Goal: Task Accomplishment & Management: Complete application form

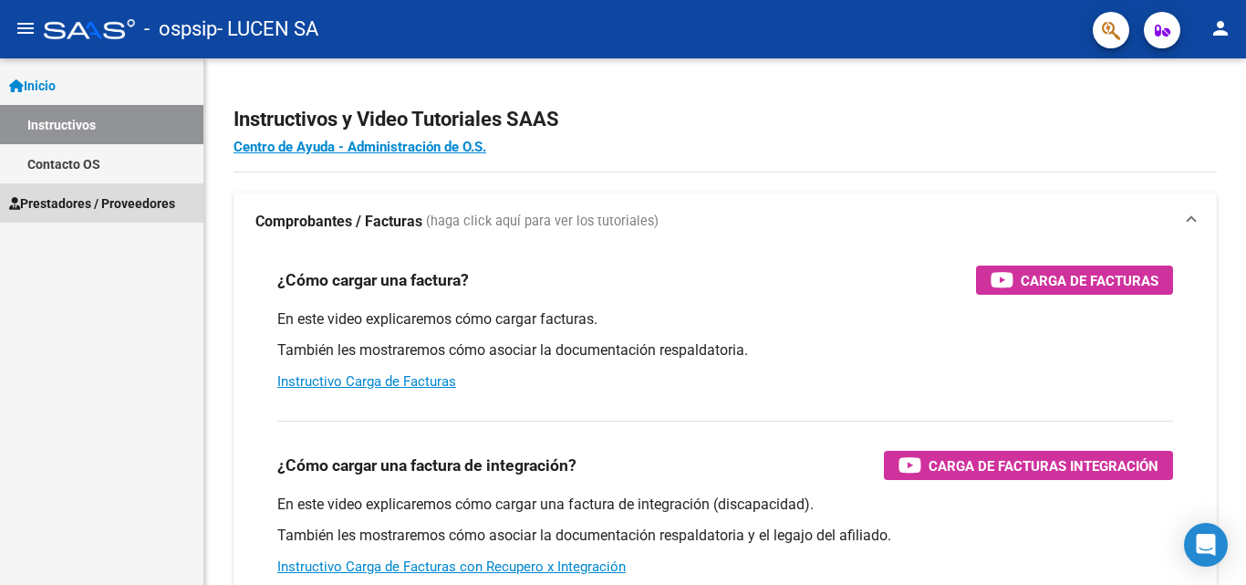
click at [67, 201] on span "Prestadores / Proveedores" at bounding box center [92, 203] width 166 height 20
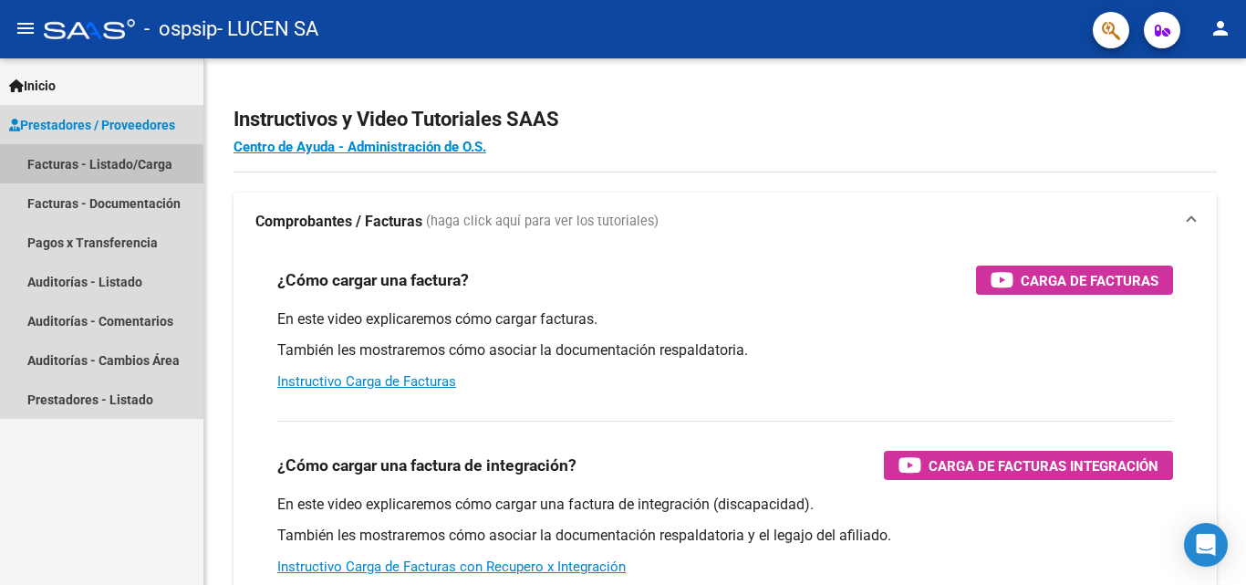
click at [85, 171] on link "Facturas - Listado/Carga" at bounding box center [101, 163] width 203 height 39
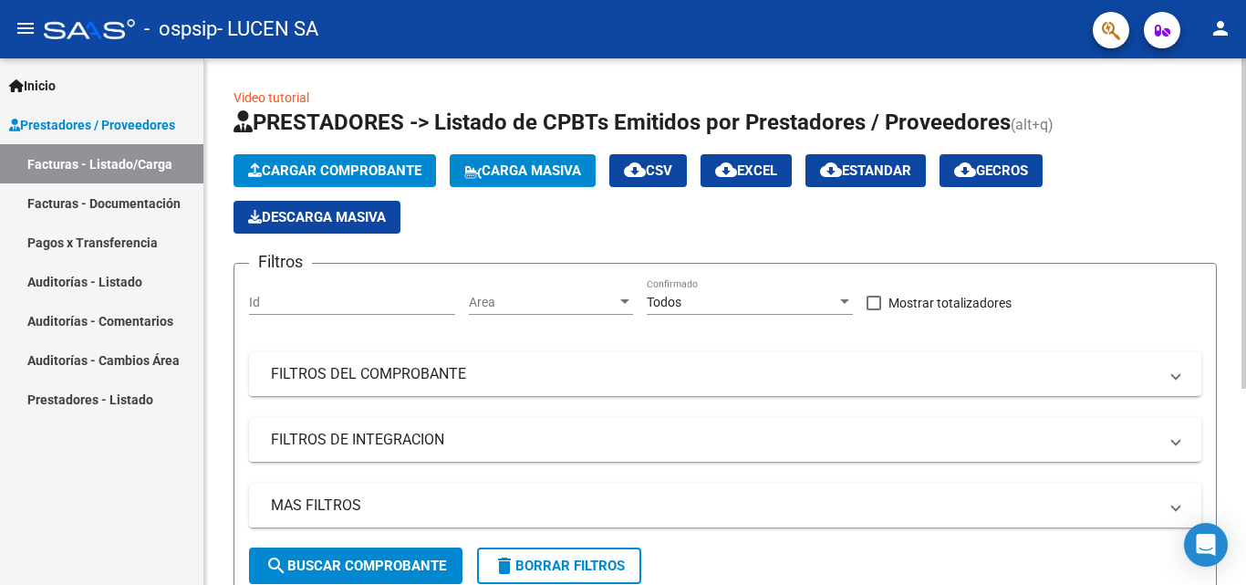
click at [292, 165] on span "Cargar Comprobante" at bounding box center [334, 170] width 173 height 16
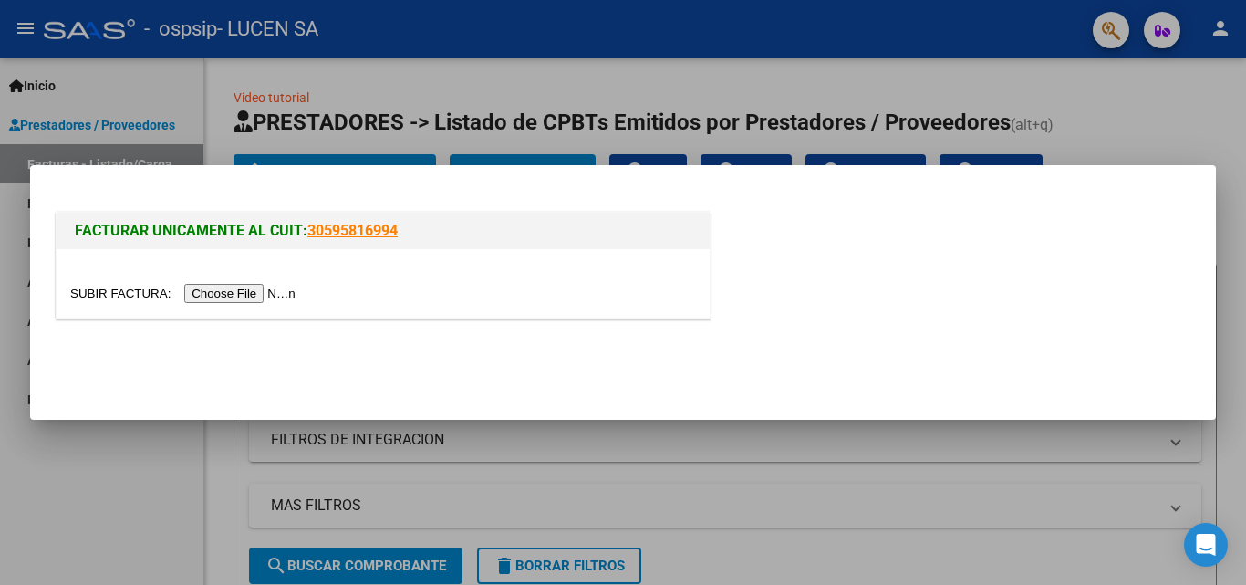
click at [290, 293] on input "file" at bounding box center [185, 293] width 231 height 19
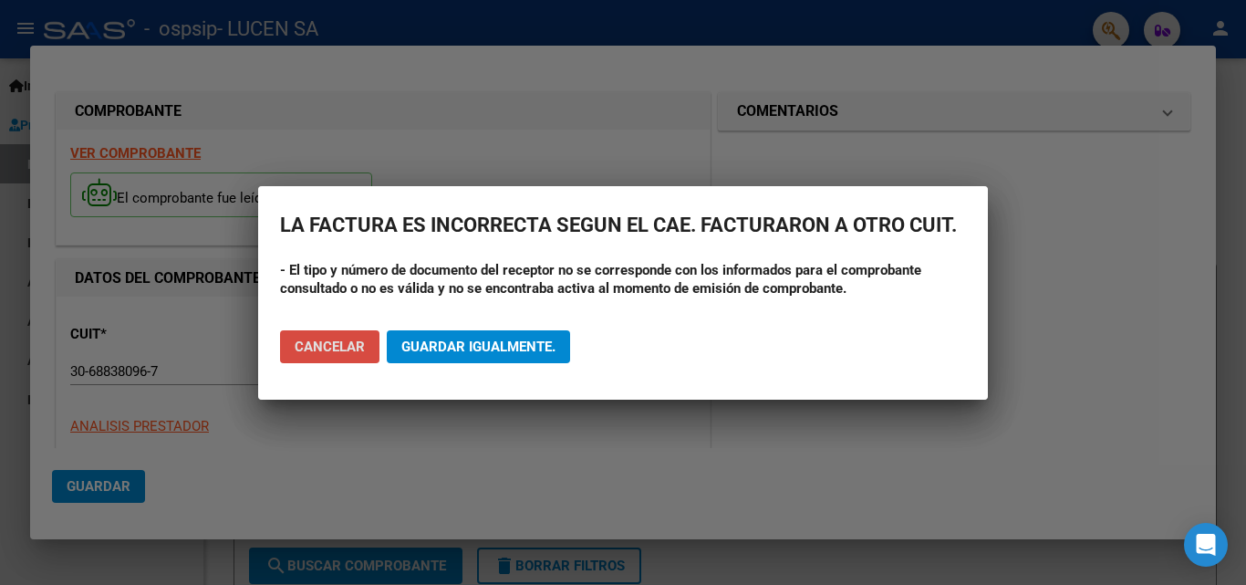
click at [355, 340] on span "Cancelar" at bounding box center [330, 347] width 70 height 16
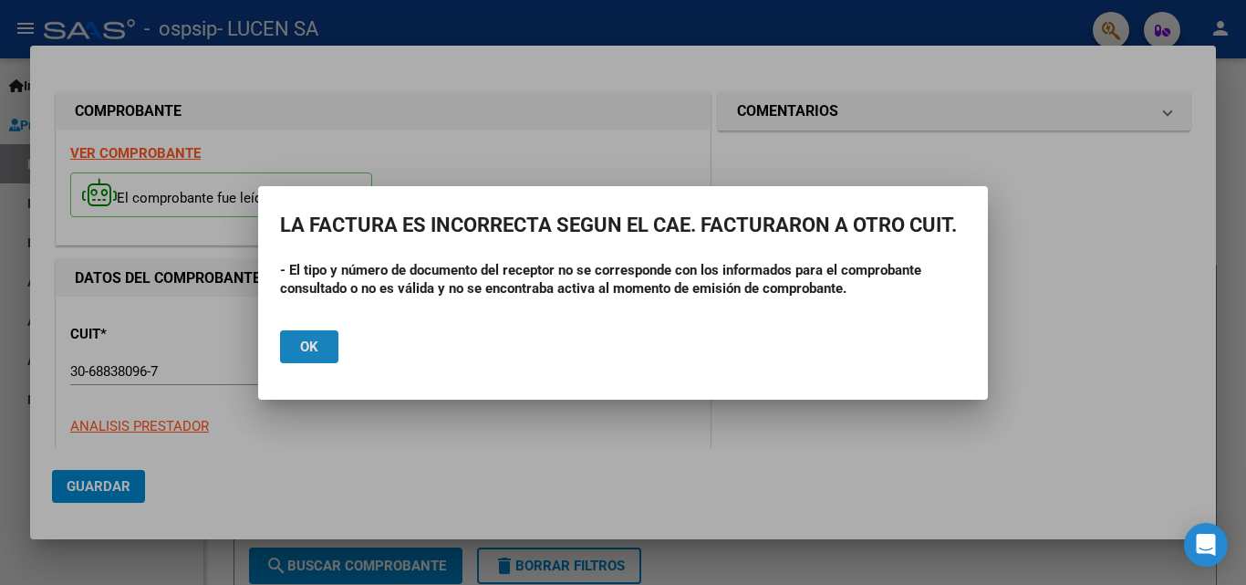
click at [307, 348] on span "Ok" at bounding box center [309, 347] width 18 height 16
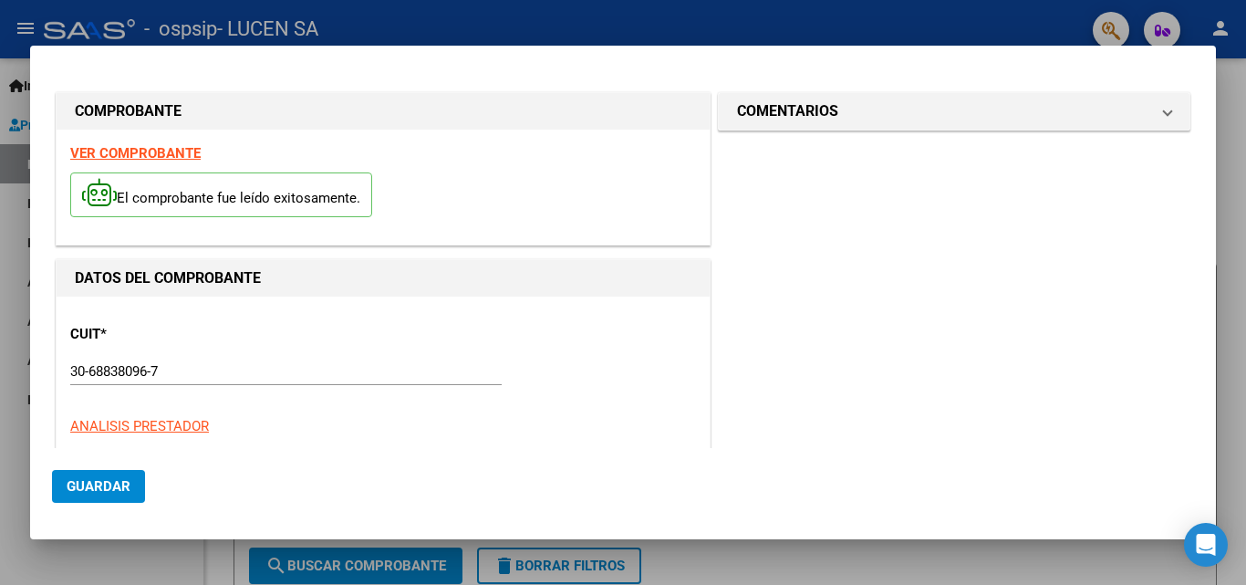
click at [1244, 115] on div at bounding box center [623, 292] width 1246 height 585
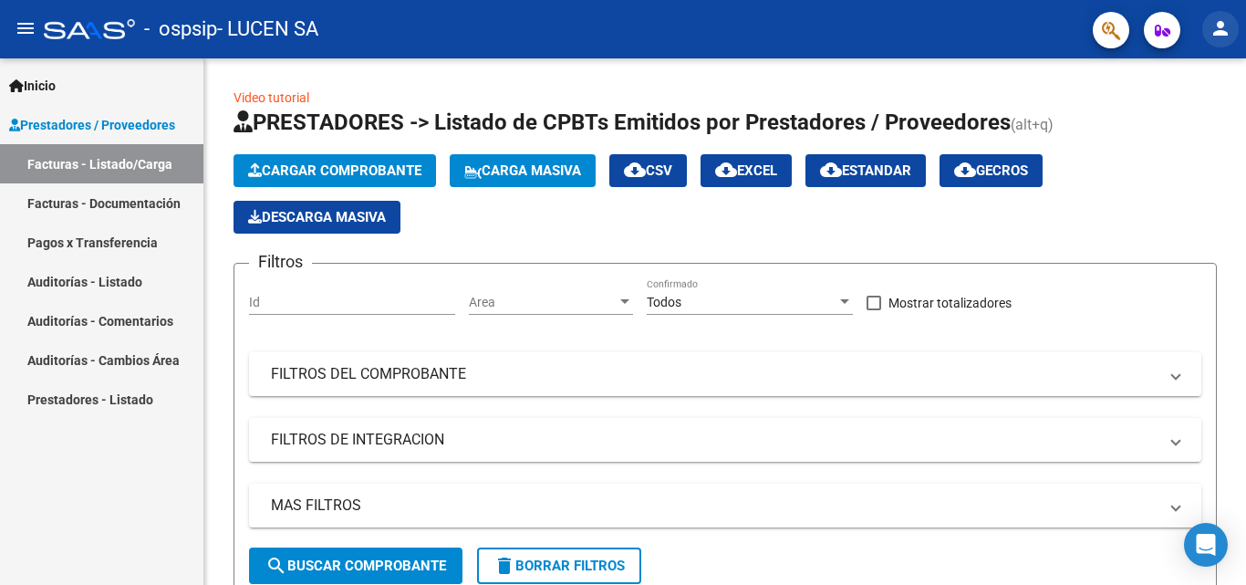
click at [1213, 21] on mat-icon "person" at bounding box center [1221, 28] width 22 height 22
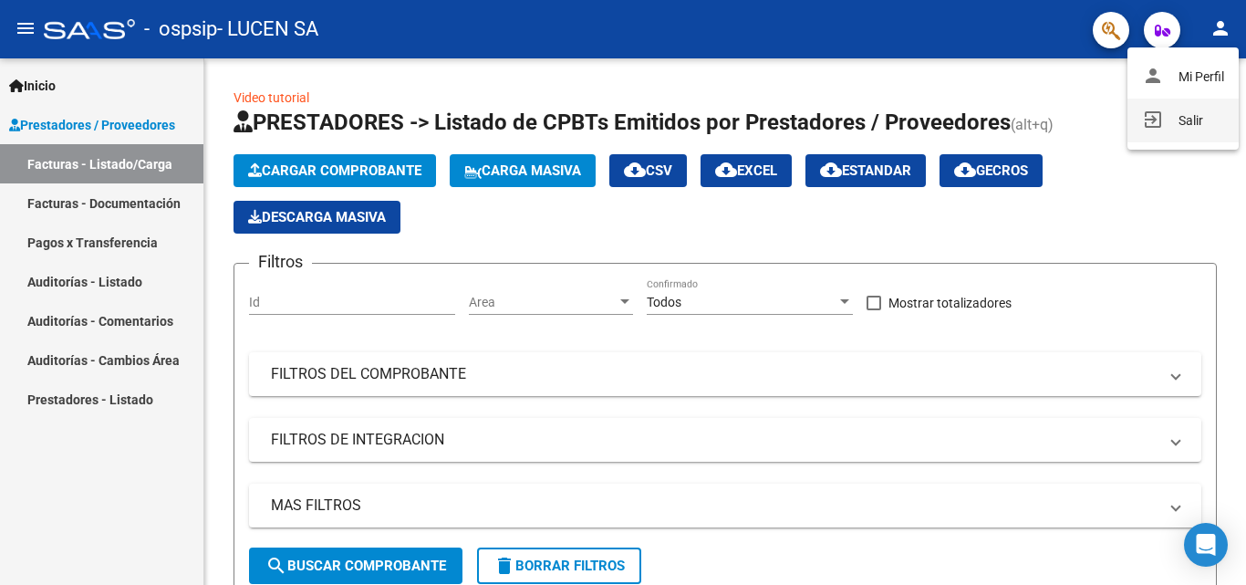
click at [1187, 110] on button "exit_to_app Salir" at bounding box center [1183, 121] width 111 height 44
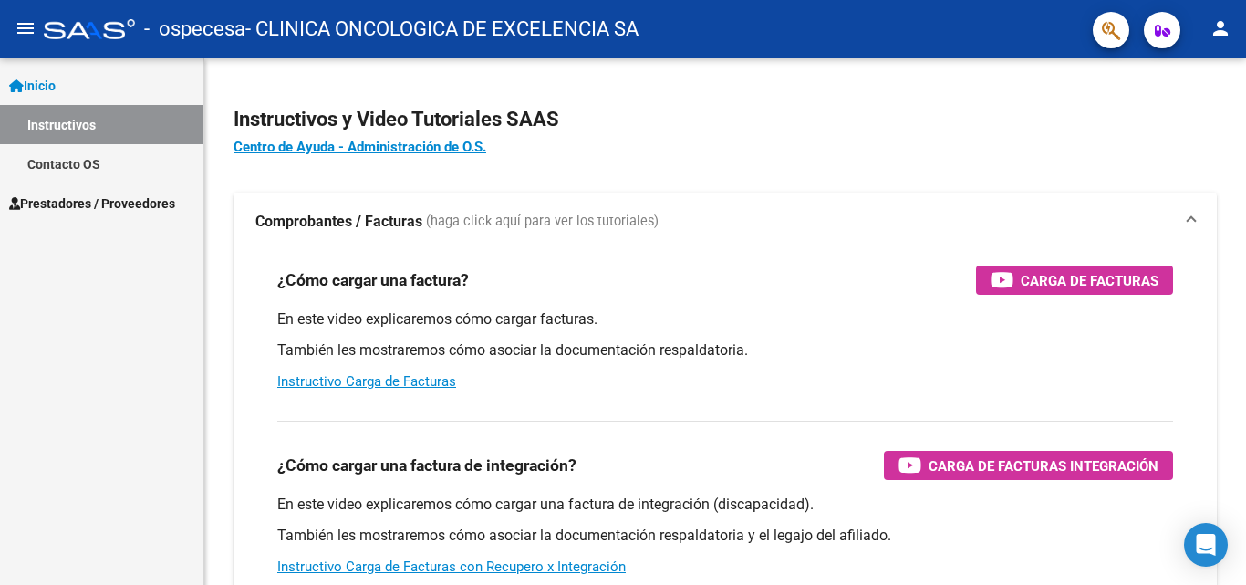
click at [95, 198] on span "Prestadores / Proveedores" at bounding box center [92, 203] width 166 height 20
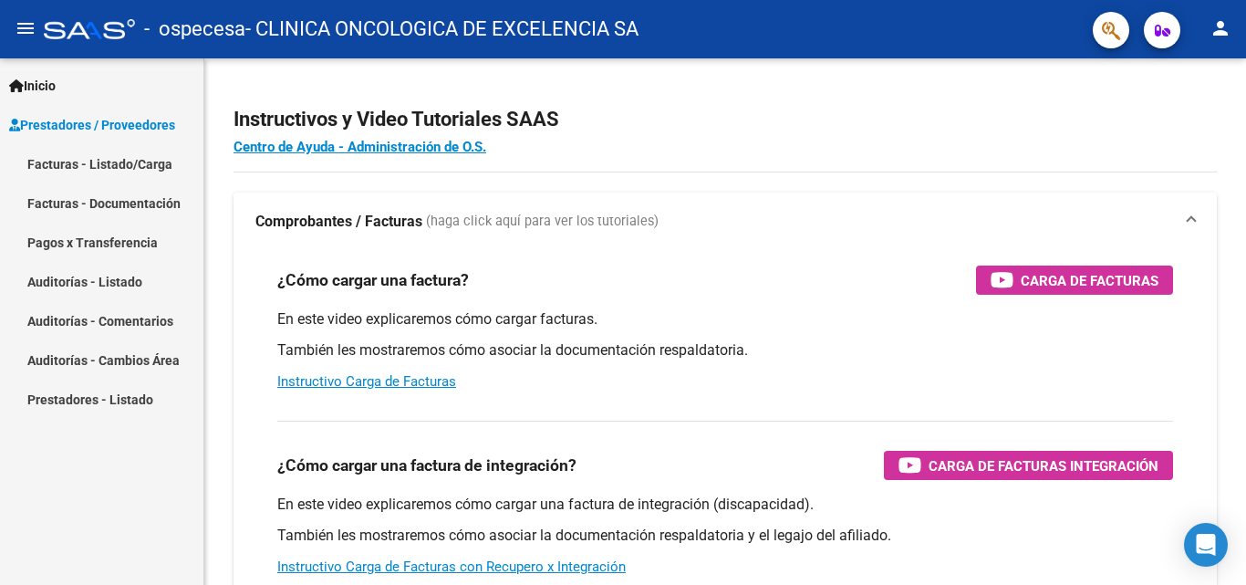
click at [72, 167] on link "Facturas - Listado/Carga" at bounding box center [101, 163] width 203 height 39
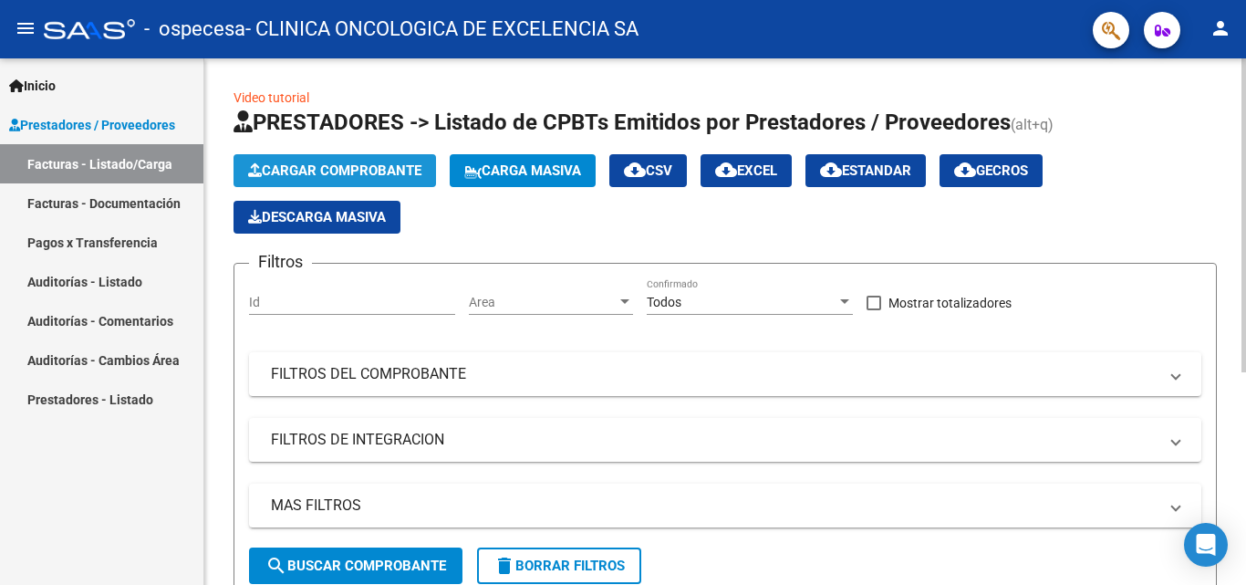
click at [324, 166] on span "Cargar Comprobante" at bounding box center [334, 170] width 173 height 16
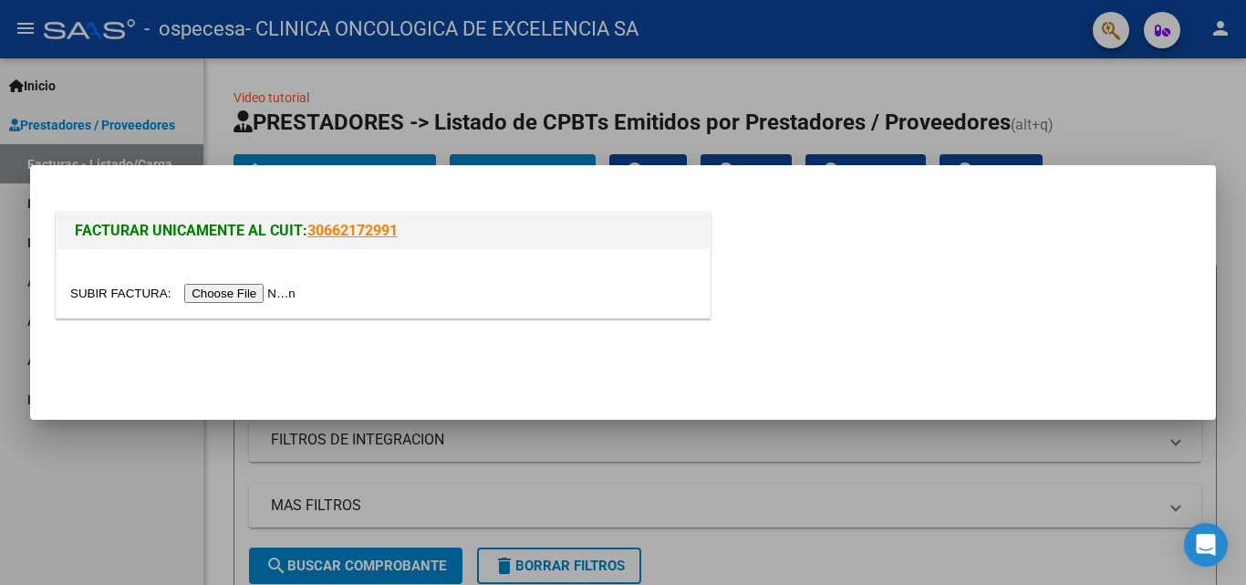
click at [234, 287] on input "file" at bounding box center [185, 293] width 231 height 19
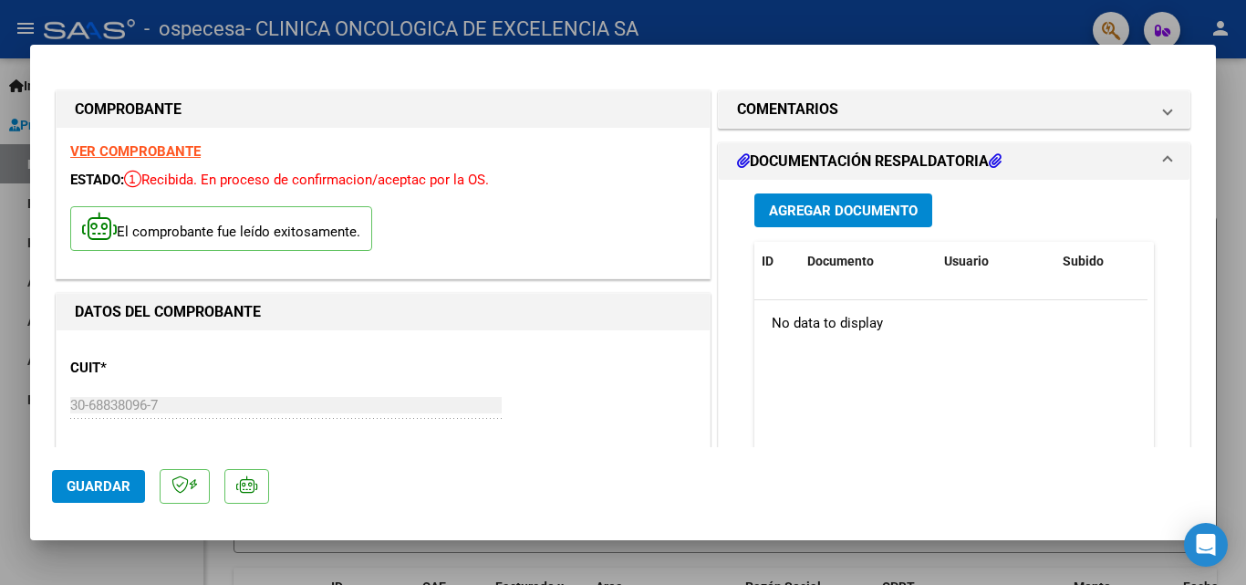
click at [863, 214] on span "Agregar Documento" at bounding box center [843, 211] width 149 height 16
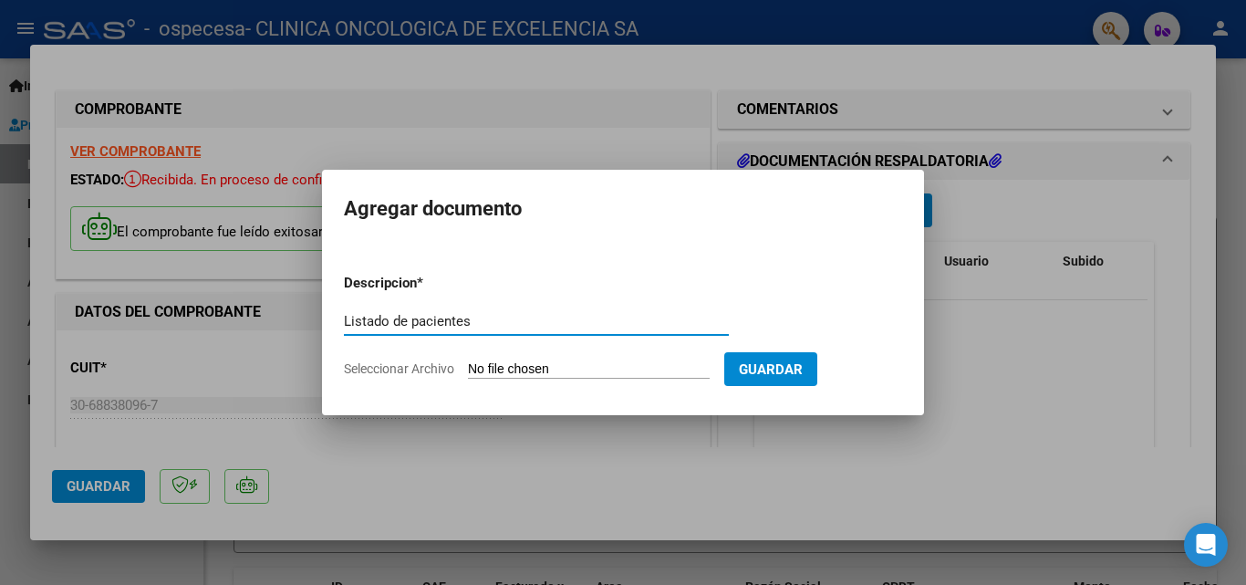
type input "Listado de pacientes"
click at [538, 370] on input "Seleccionar Archivo" at bounding box center [589, 369] width 242 height 17
type input "C:\fakepath\2025.xlsx"
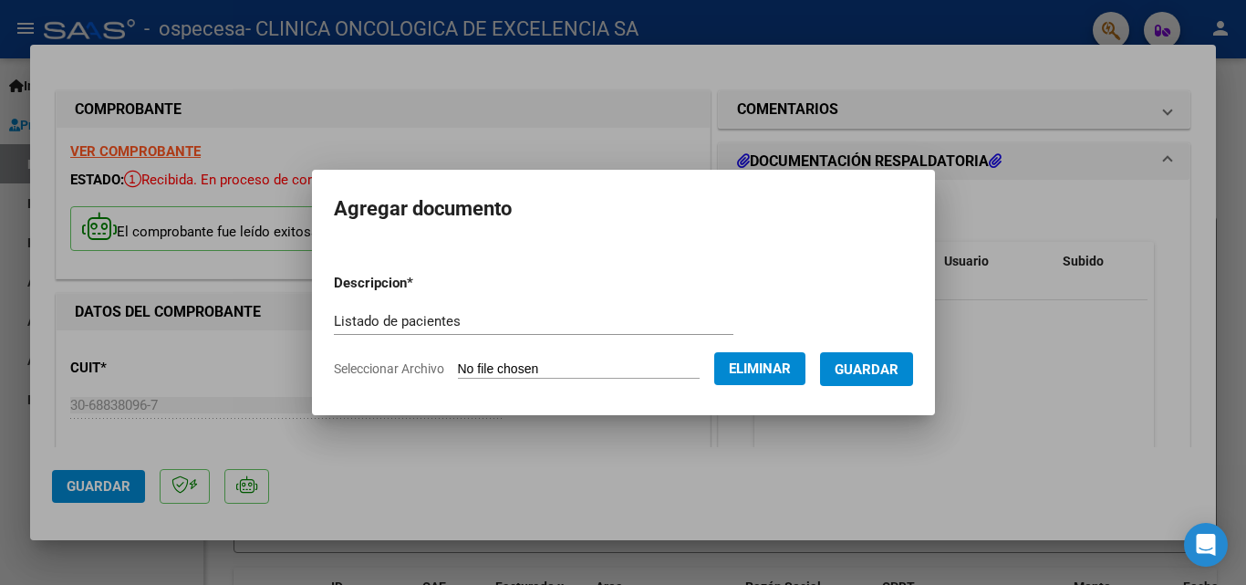
click at [789, 364] on span "Eliminar" at bounding box center [760, 368] width 62 height 16
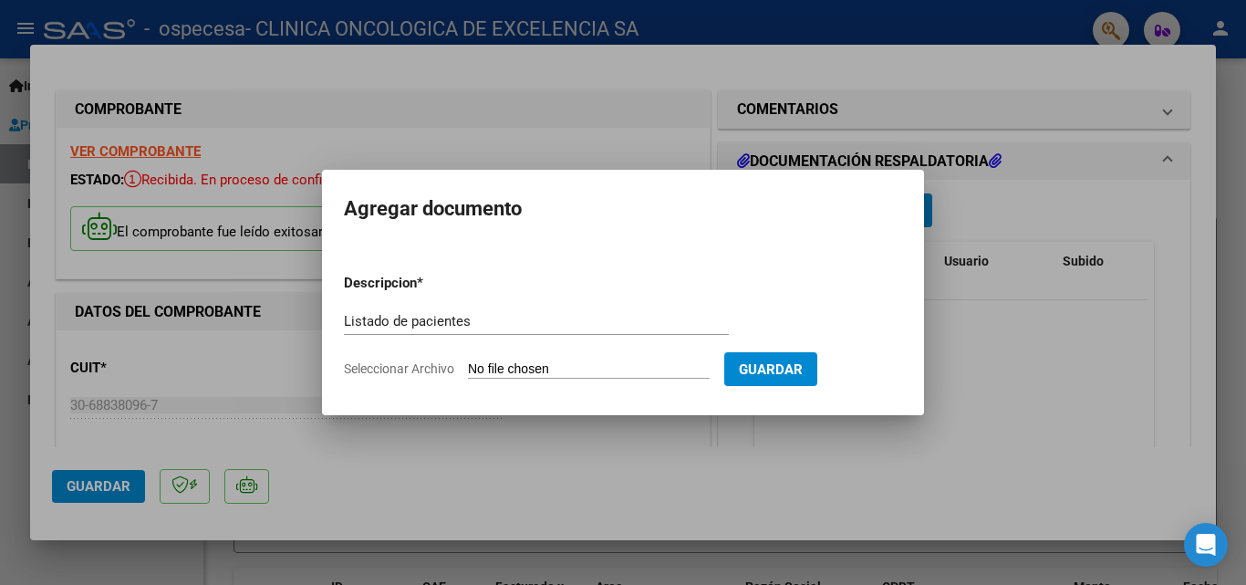
click at [493, 371] on input "Seleccionar Archivo" at bounding box center [589, 369] width 242 height 17
type input "C:\fakepath\listado ceramistas [DATE].xlsx"
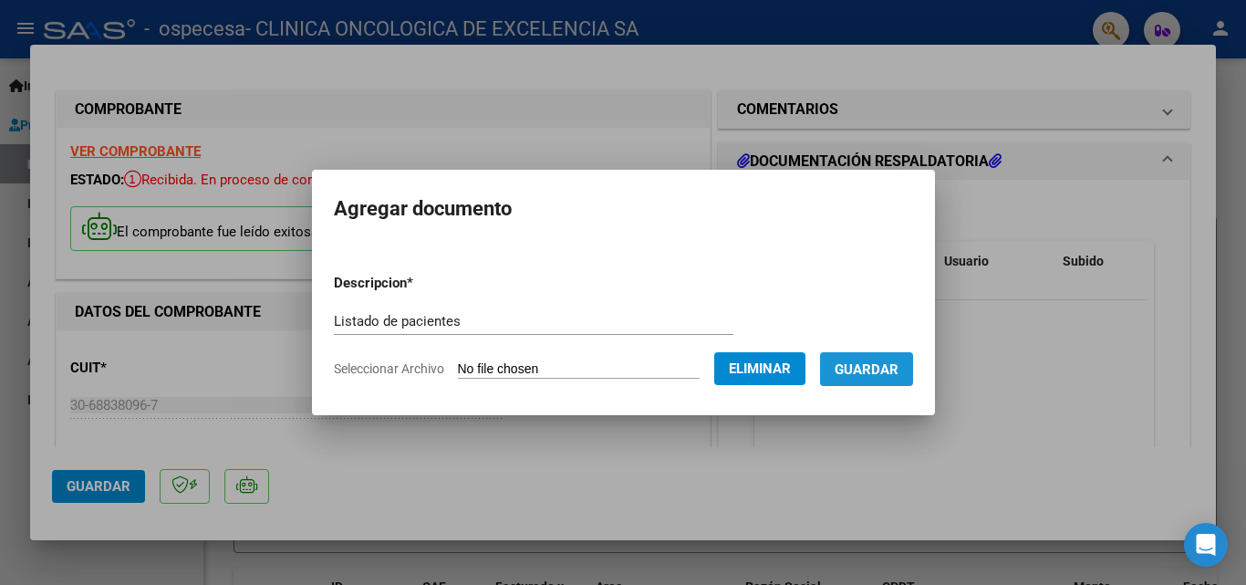
click at [899, 365] on span "Guardar" at bounding box center [867, 369] width 64 height 16
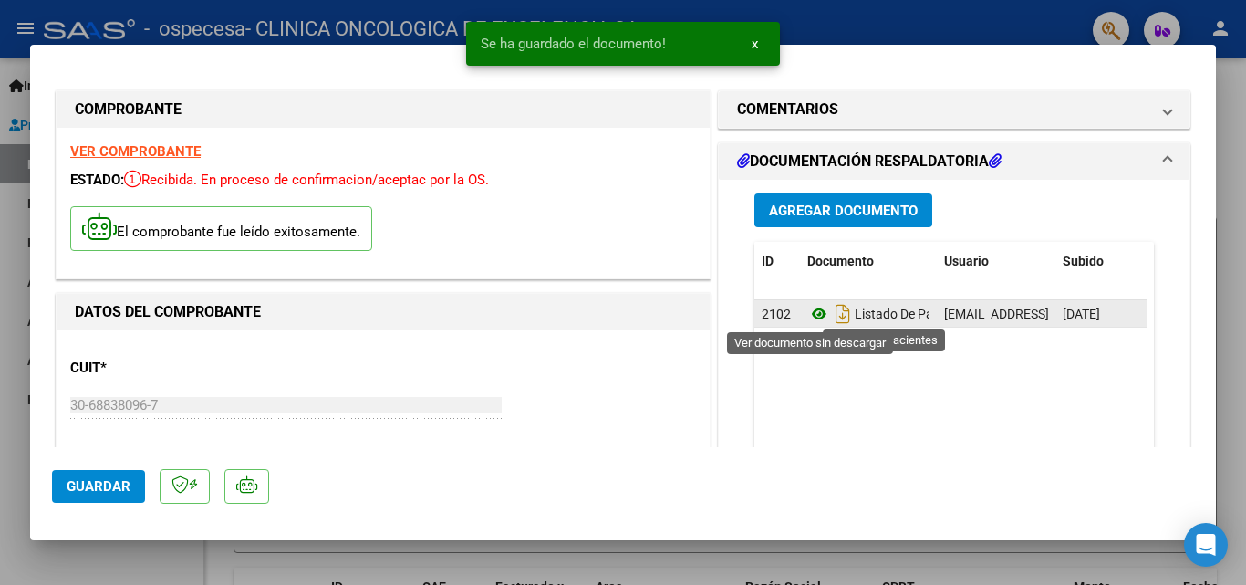
click at [807, 318] on icon at bounding box center [819, 314] width 24 height 22
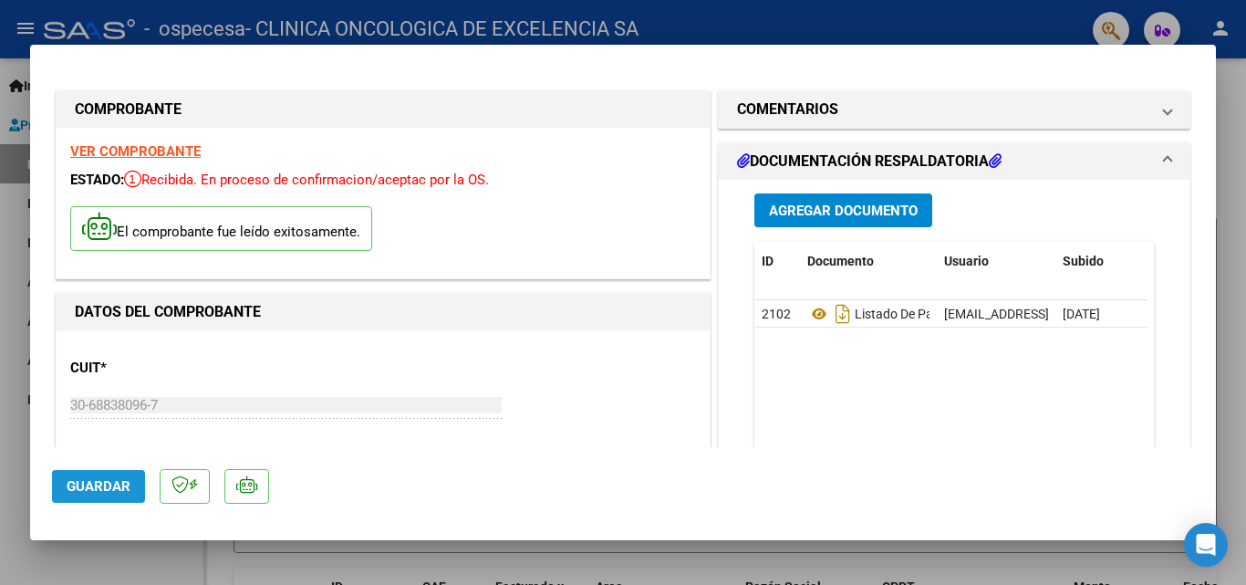
click at [93, 479] on span "Guardar" at bounding box center [99, 486] width 64 height 16
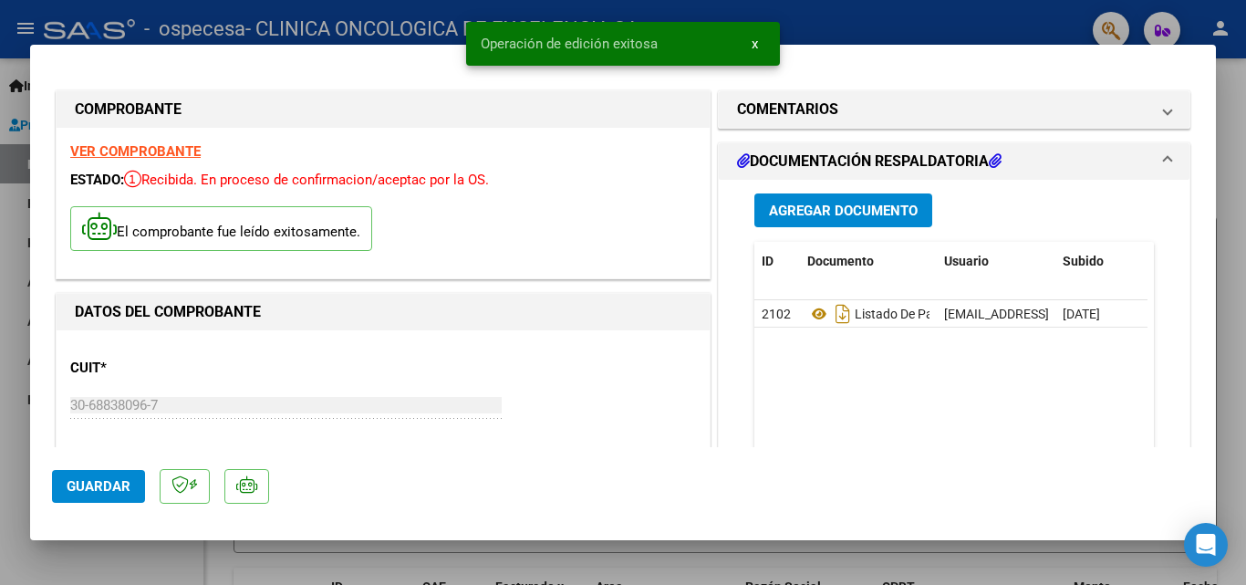
click at [756, 46] on span "x" at bounding box center [755, 44] width 6 height 16
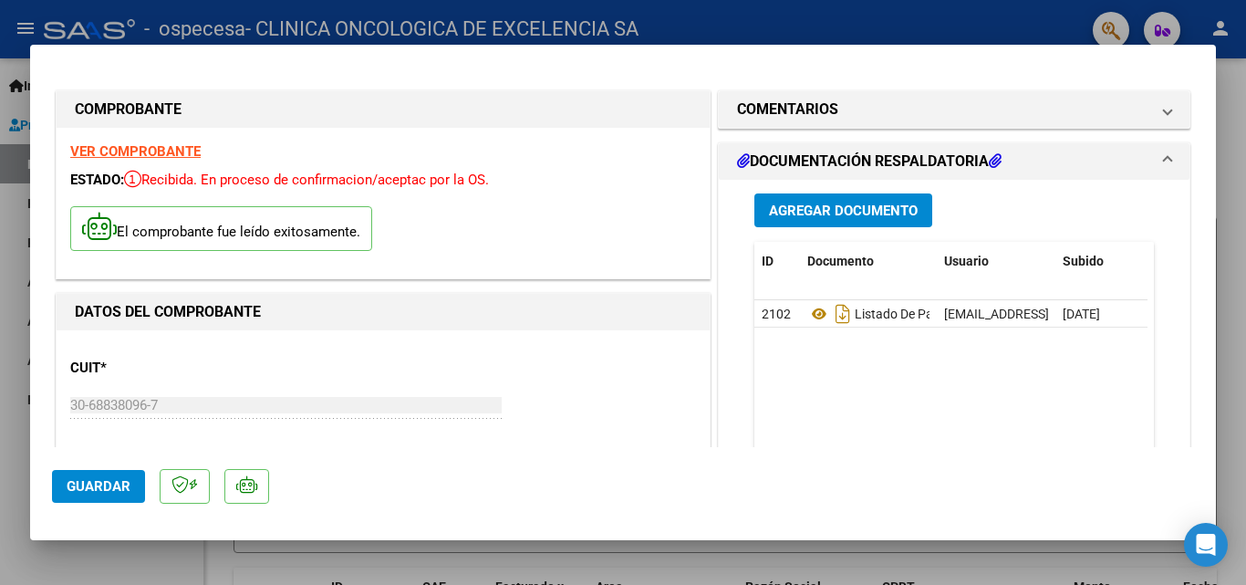
click at [942, 5] on div at bounding box center [623, 292] width 1246 height 585
type input "$ 0,00"
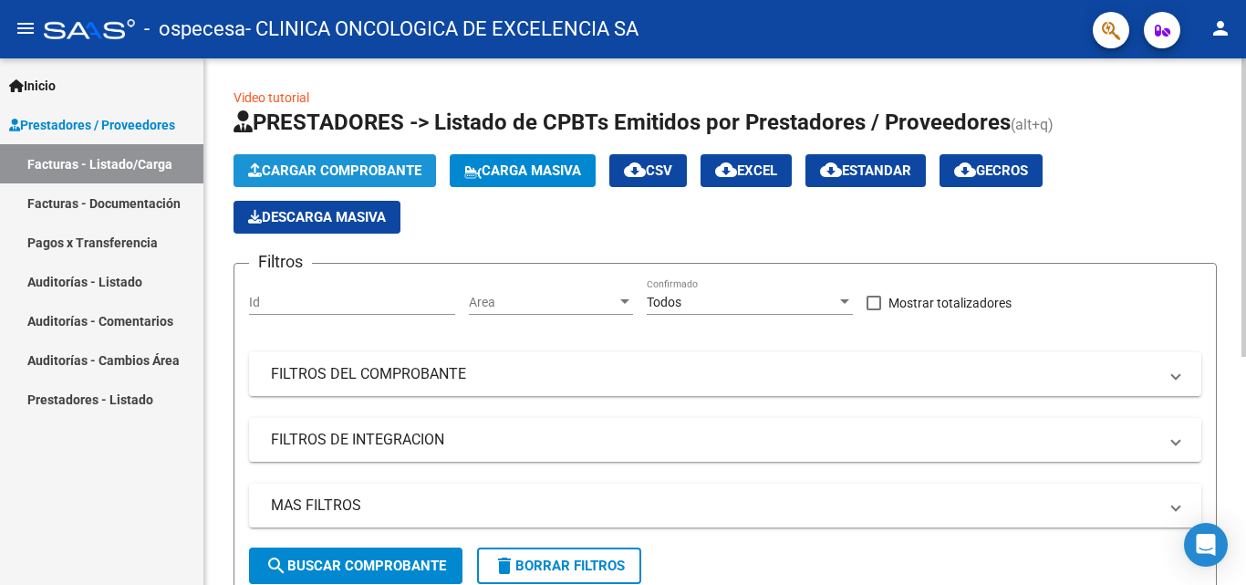
click at [322, 170] on span "Cargar Comprobante" at bounding box center [334, 170] width 173 height 16
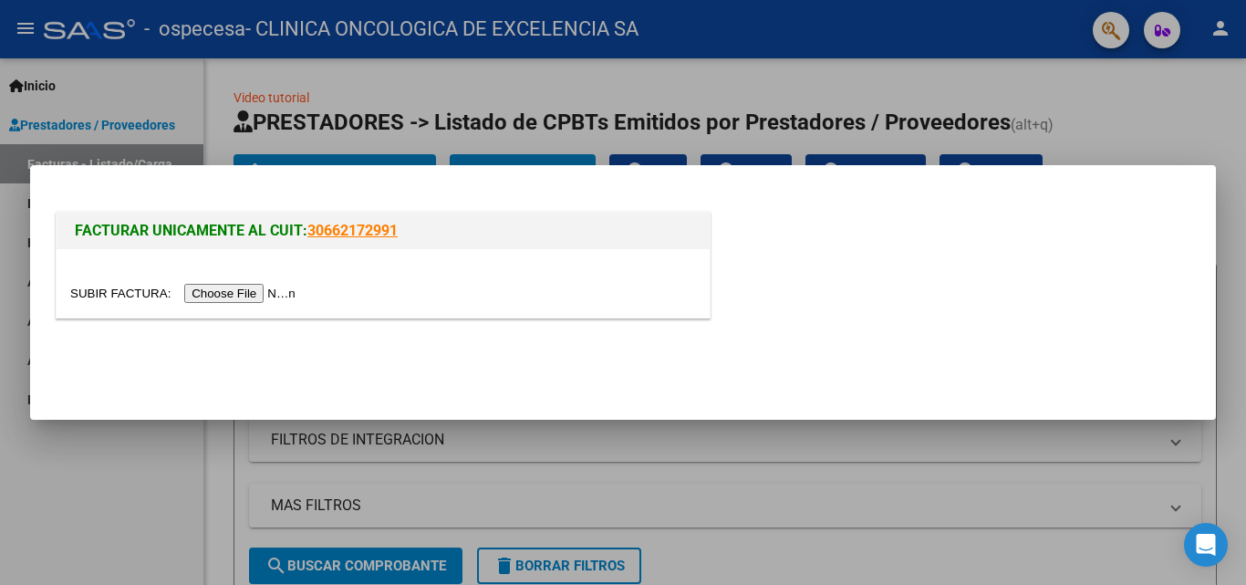
click at [249, 294] on input "file" at bounding box center [185, 293] width 231 height 19
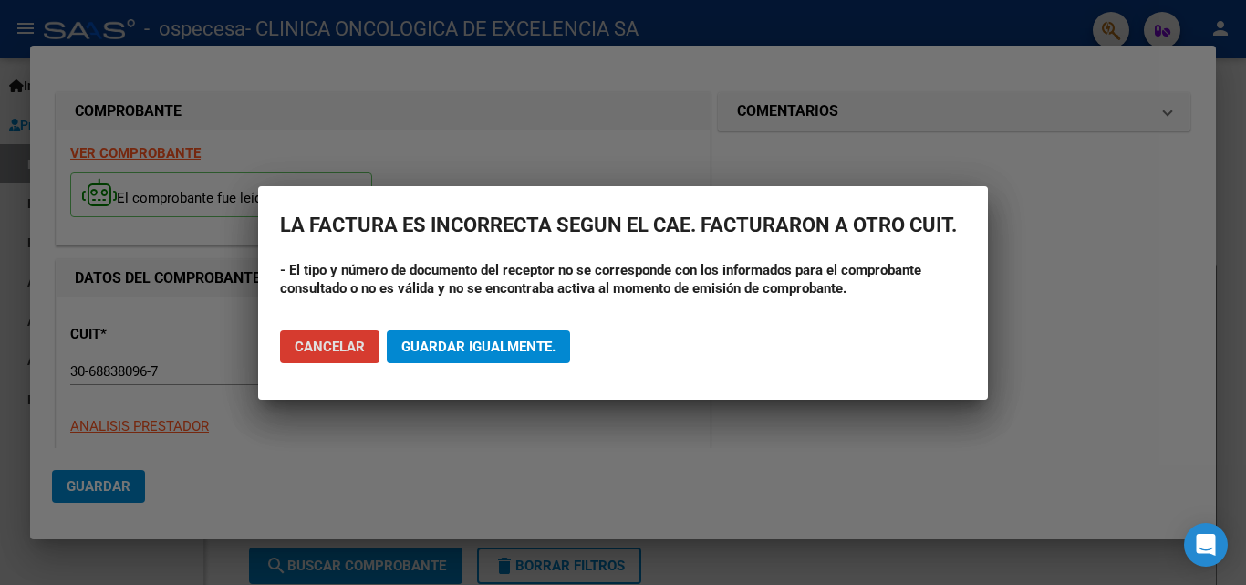
click at [342, 339] on span "Cancelar" at bounding box center [330, 347] width 70 height 16
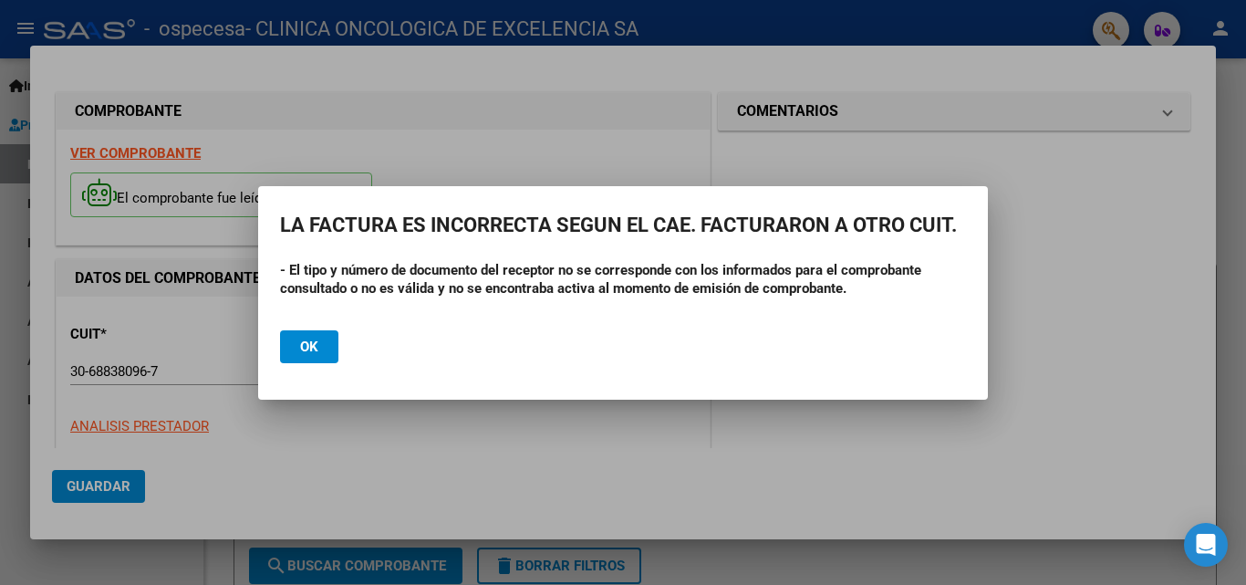
click at [294, 349] on button "Ok" at bounding box center [309, 346] width 58 height 33
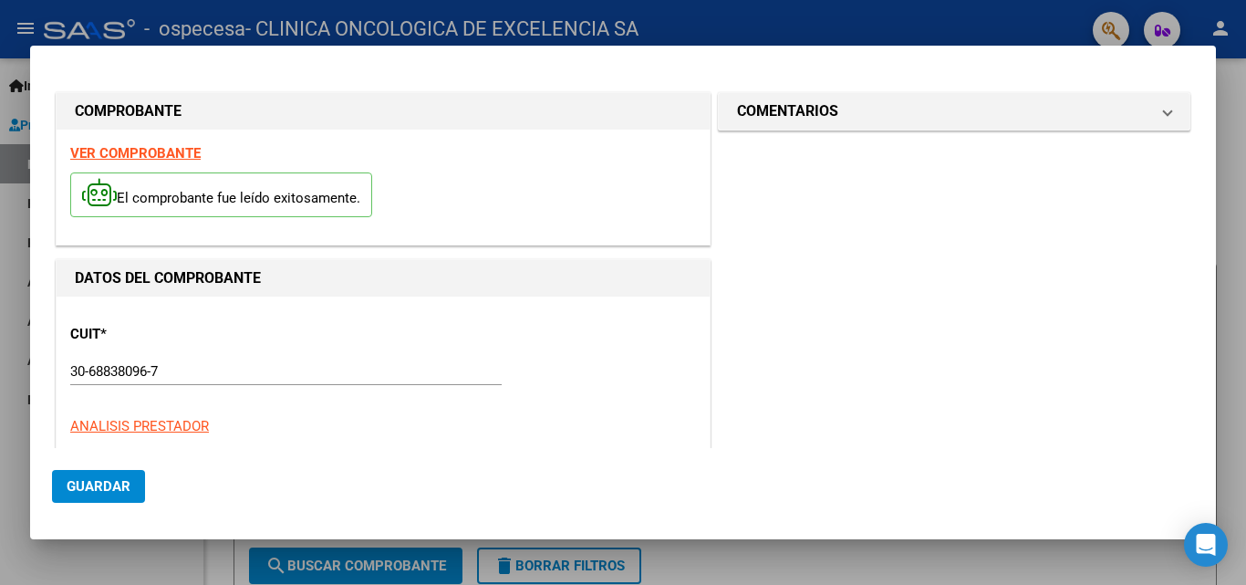
click at [1232, 310] on div at bounding box center [623, 292] width 1246 height 585
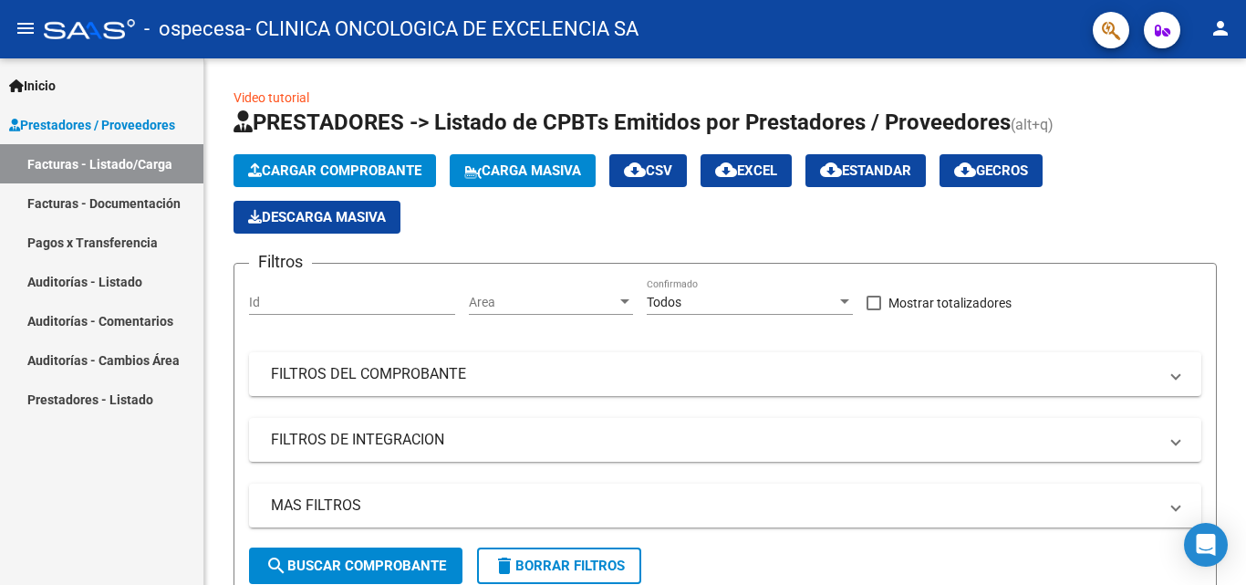
click at [45, 209] on link "Facturas - Documentación" at bounding box center [101, 202] width 203 height 39
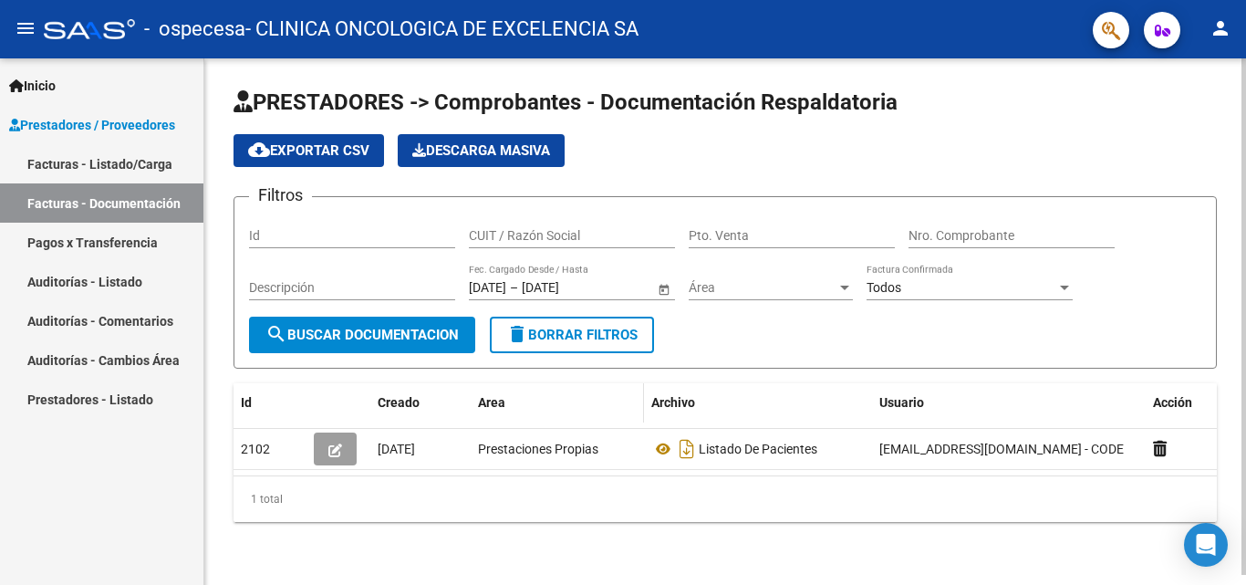
scroll to position [10, 0]
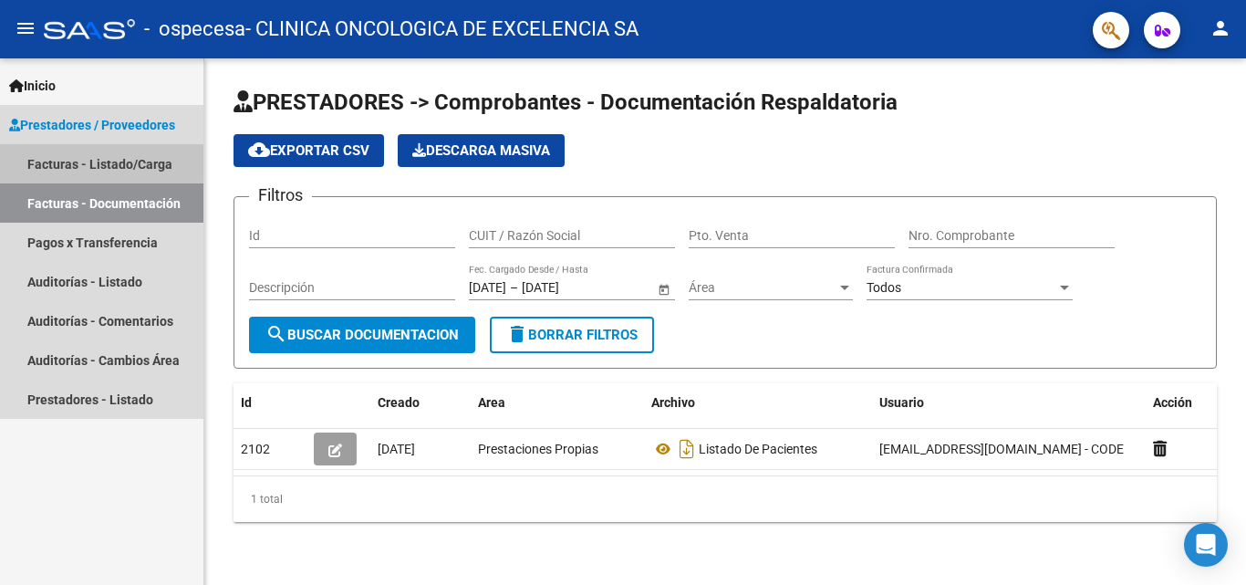
click at [76, 160] on link "Facturas - Listado/Carga" at bounding box center [101, 163] width 203 height 39
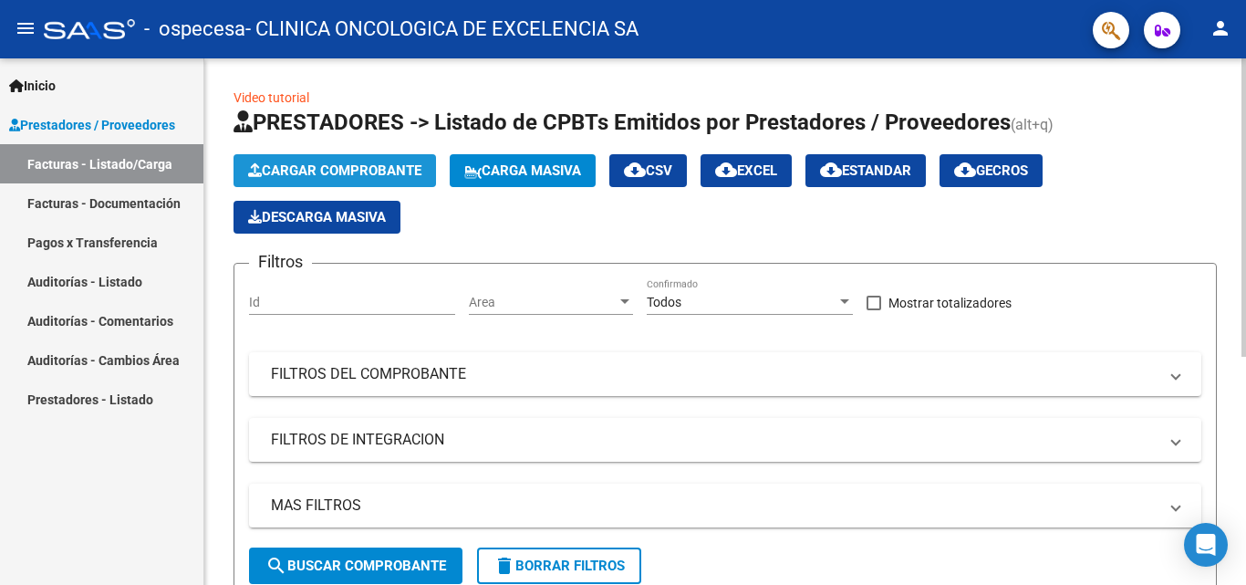
click at [392, 154] on button "Cargar Comprobante" at bounding box center [335, 170] width 203 height 33
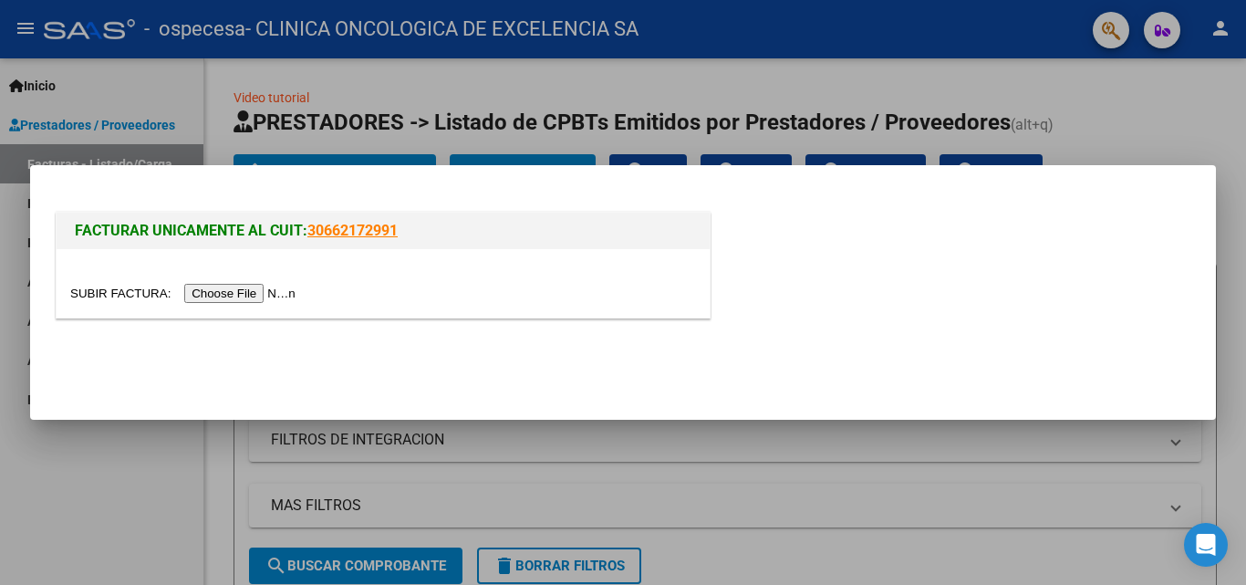
click at [253, 296] on input "file" at bounding box center [185, 293] width 231 height 19
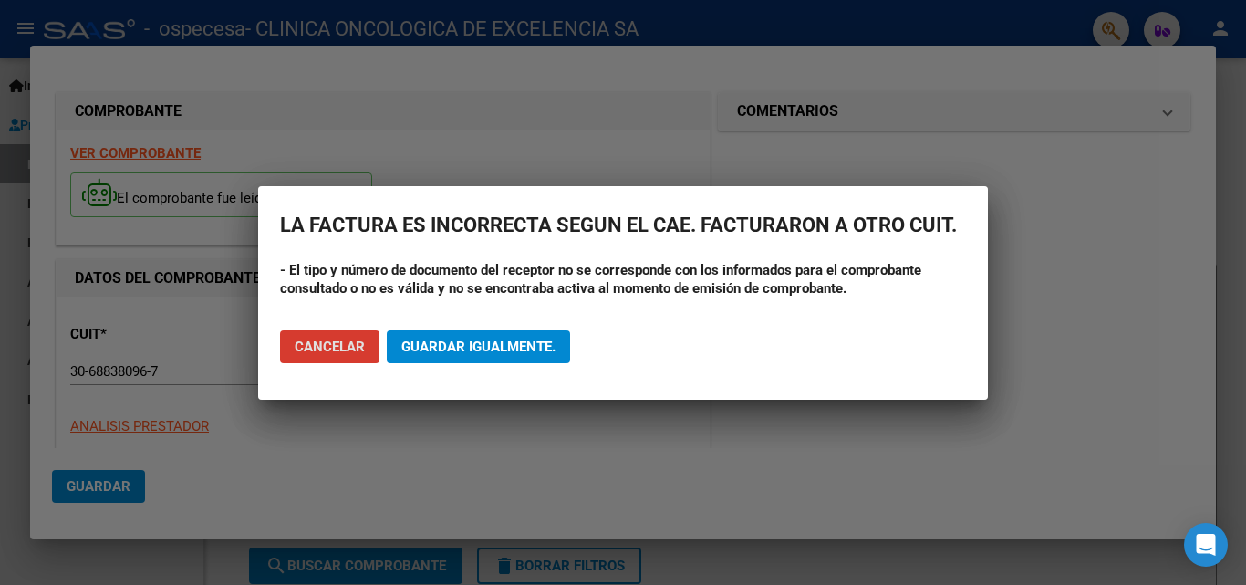
click at [432, 354] on span "Guardar igualmente." at bounding box center [478, 347] width 154 height 16
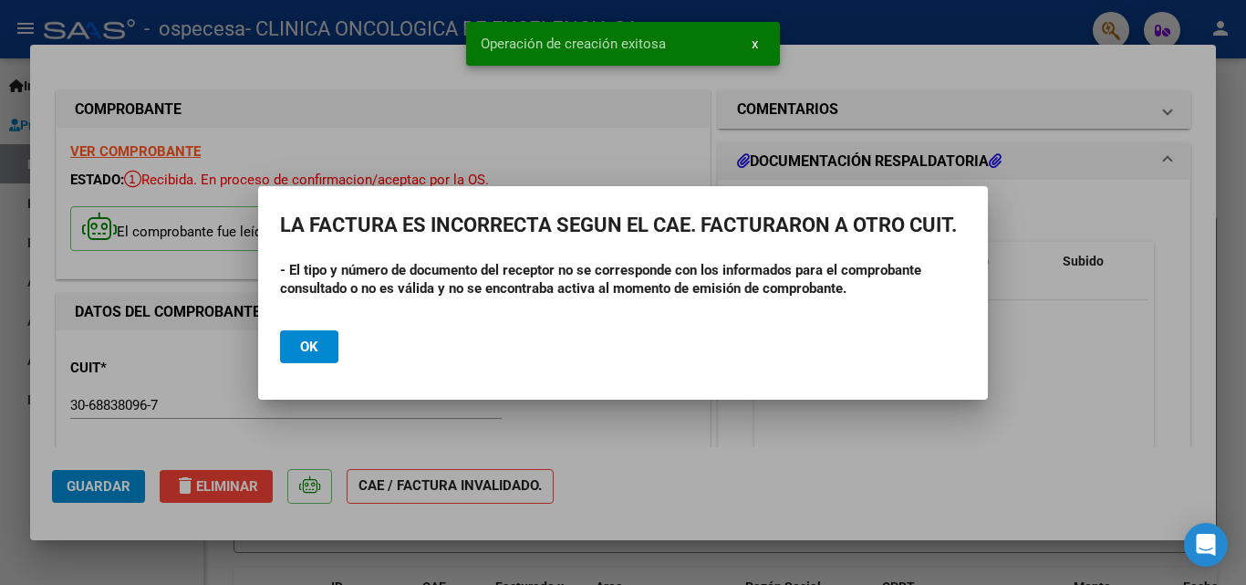
click at [321, 341] on button "Ok" at bounding box center [309, 346] width 58 height 33
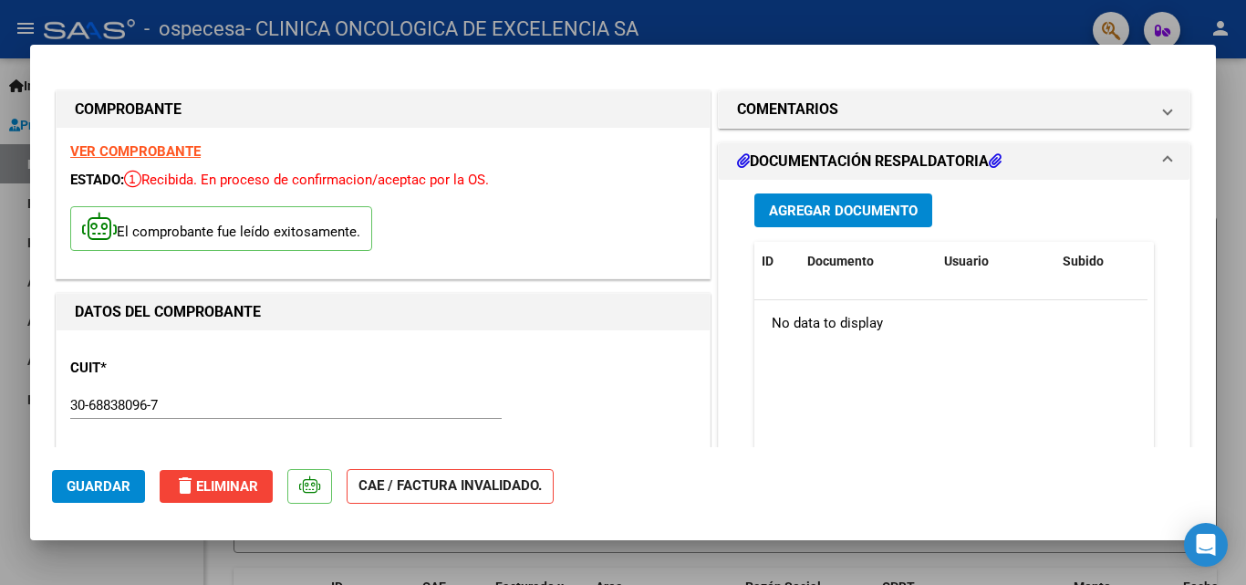
click at [1228, 217] on div at bounding box center [623, 292] width 1246 height 585
type input "$ 0,00"
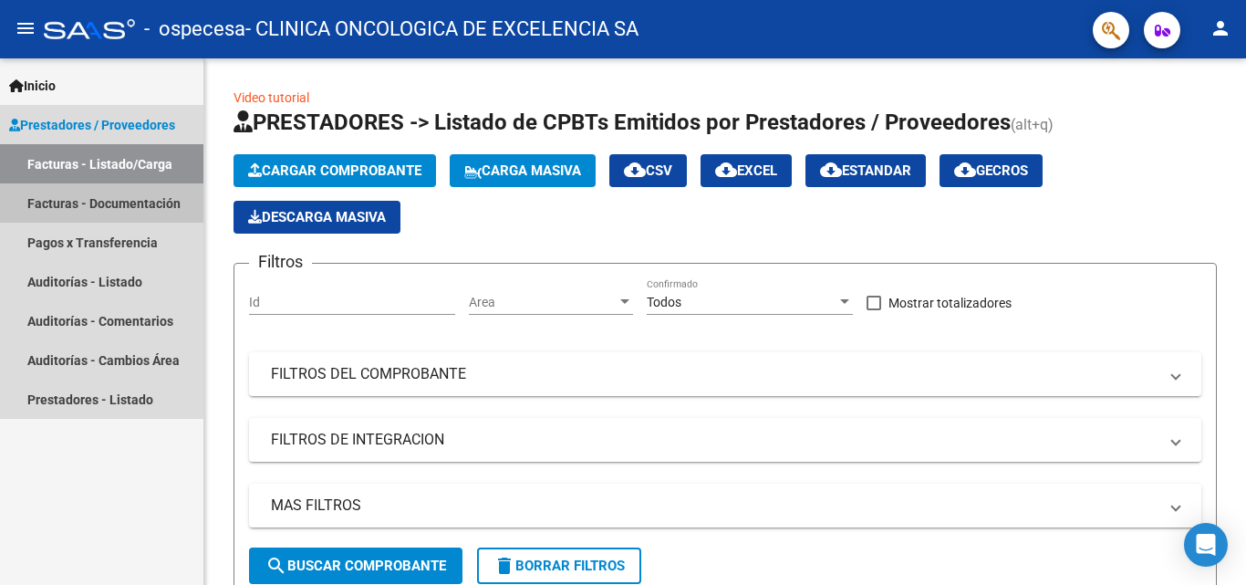
click at [101, 208] on link "Facturas - Documentación" at bounding box center [101, 202] width 203 height 39
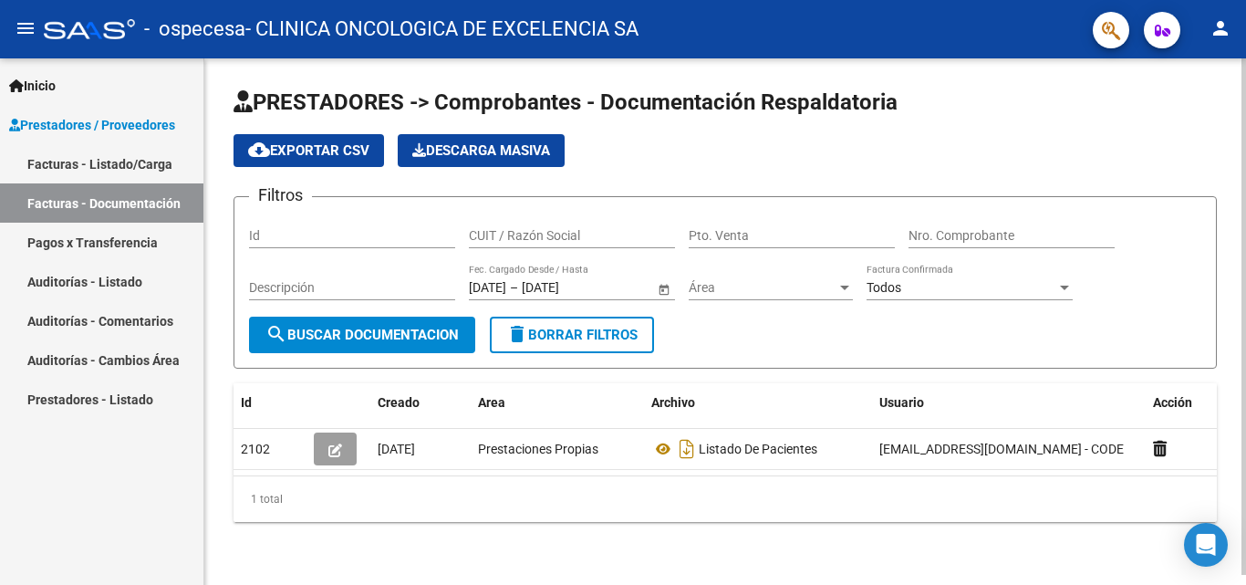
scroll to position [10, 0]
click at [120, 159] on link "Facturas - Listado/Carga" at bounding box center [101, 163] width 203 height 39
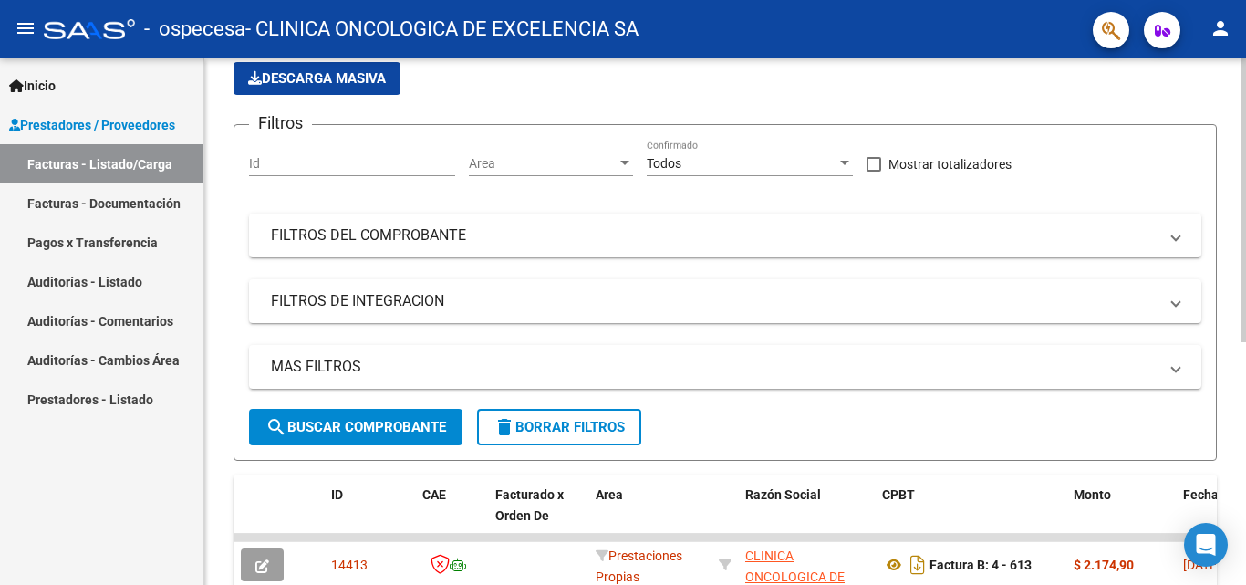
scroll to position [449, 0]
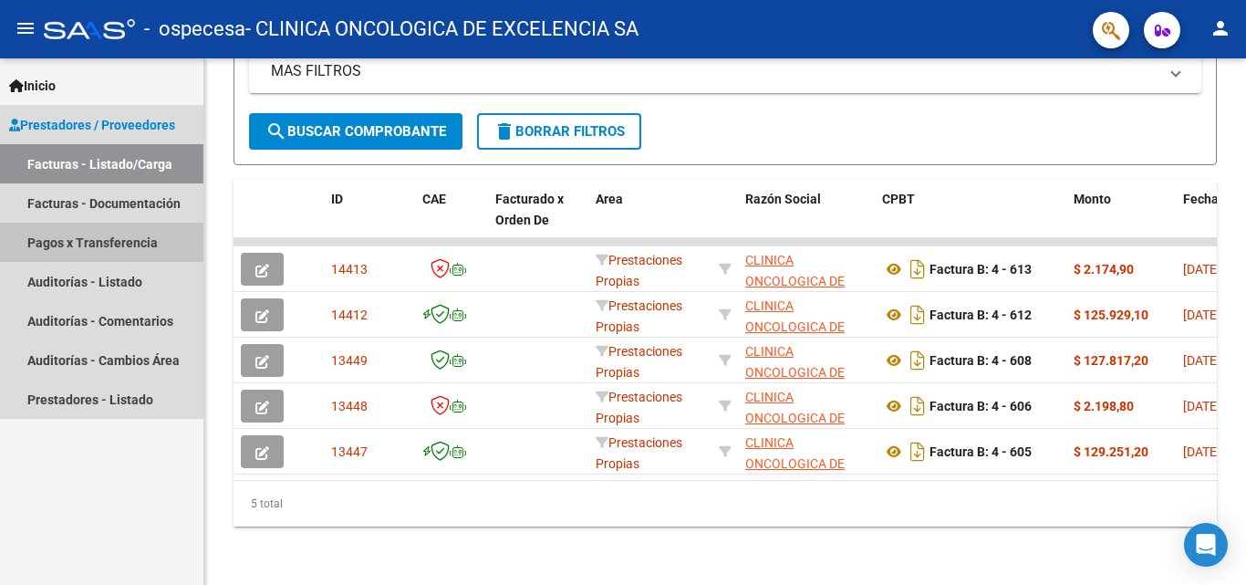
click at [88, 245] on link "Pagos x Transferencia" at bounding box center [101, 242] width 203 height 39
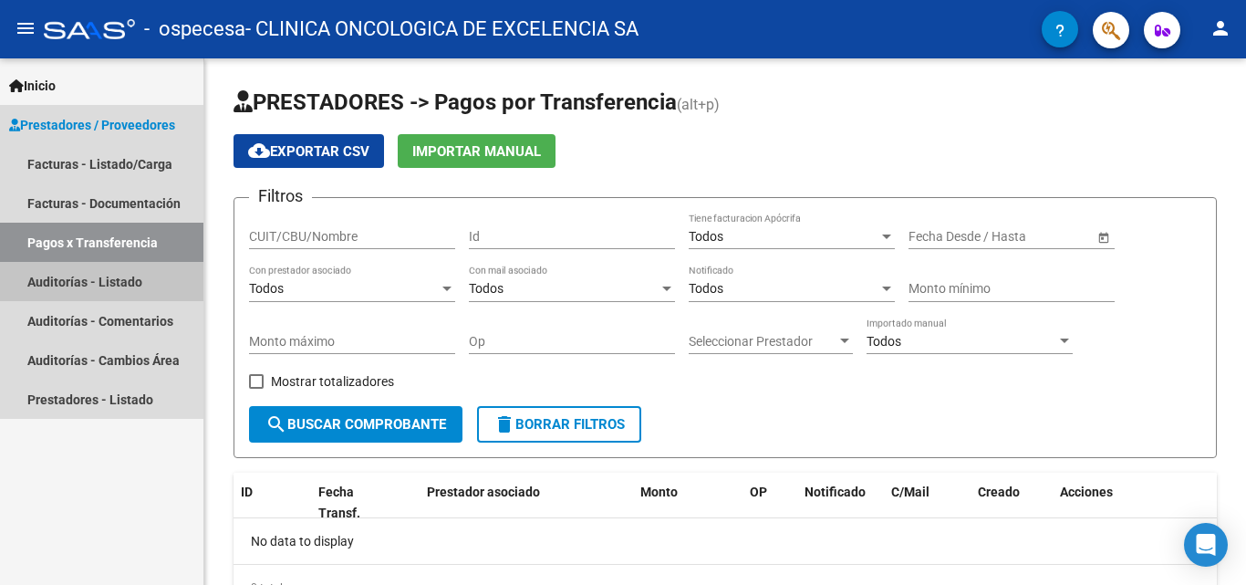
click at [144, 279] on link "Auditorías - Listado" at bounding box center [101, 281] width 203 height 39
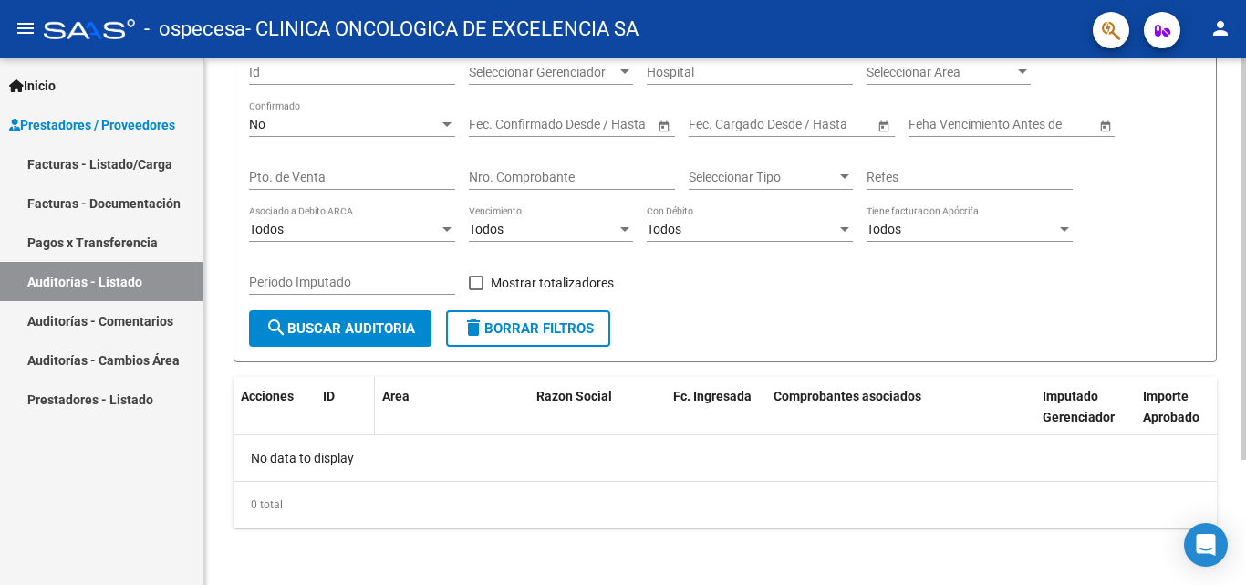
scroll to position [164, 0]
click at [92, 328] on link "Auditorías - Comentarios" at bounding box center [101, 320] width 203 height 39
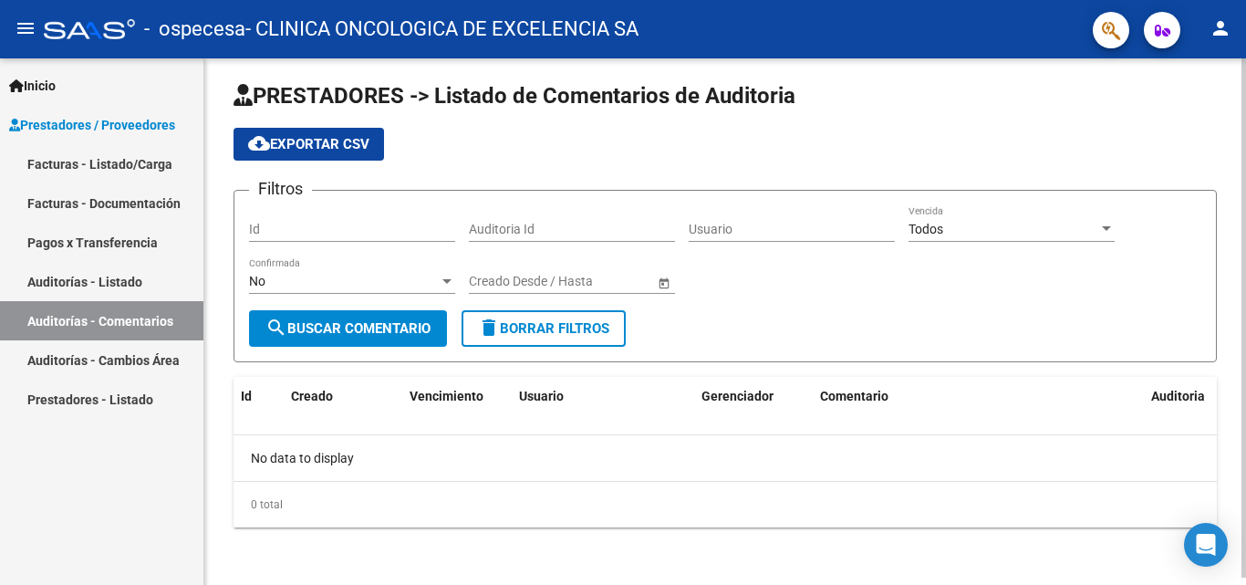
scroll to position [7, 0]
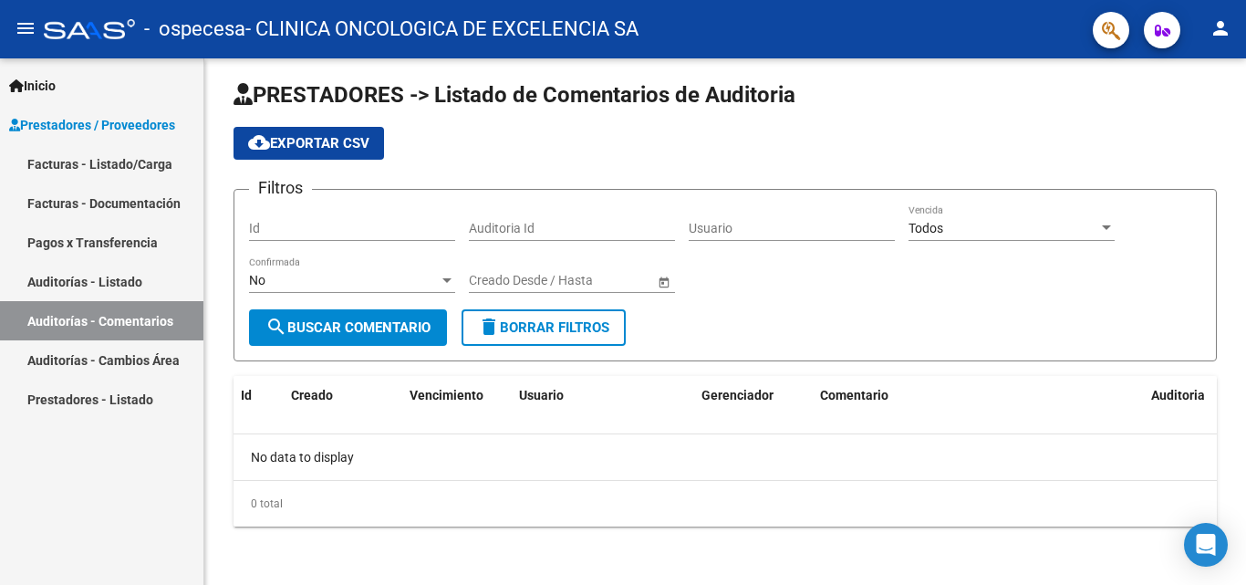
click at [146, 357] on link "Auditorías - Cambios Área" at bounding box center [101, 359] width 203 height 39
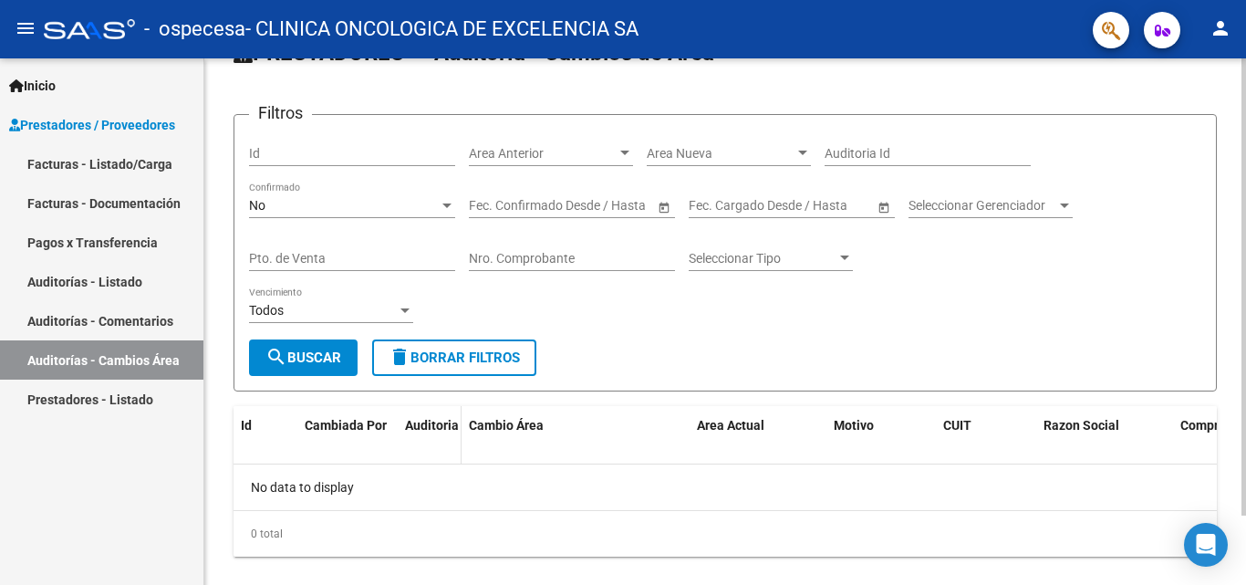
scroll to position [79, 0]
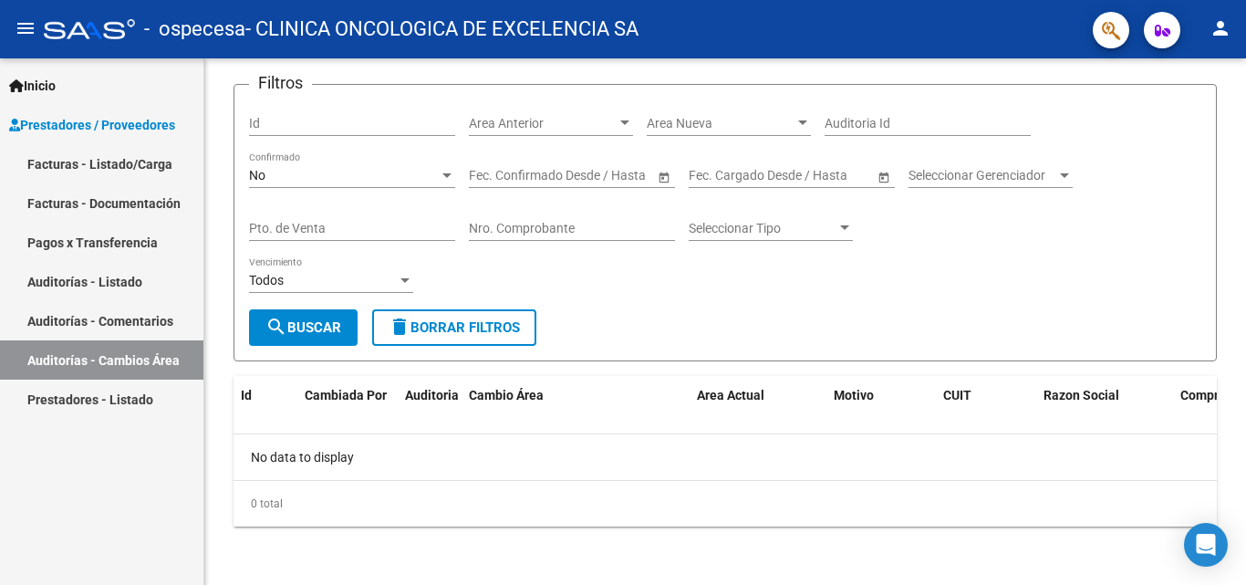
click at [50, 405] on link "Prestadores - Listado" at bounding box center [101, 399] width 203 height 39
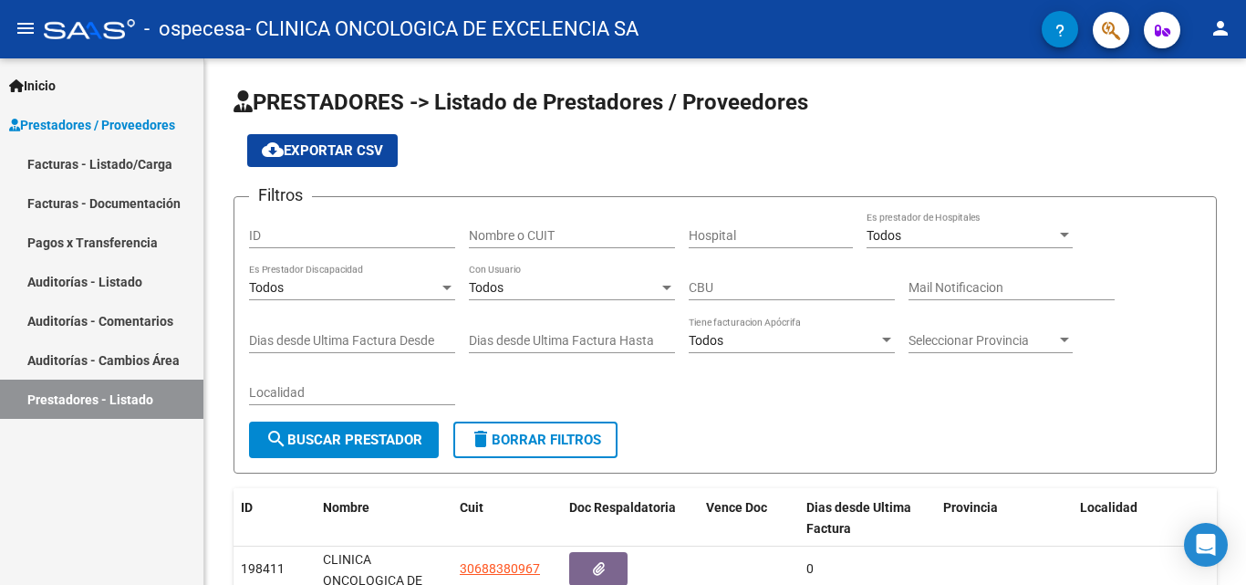
click at [1219, 21] on mat-icon "person" at bounding box center [1221, 28] width 22 height 22
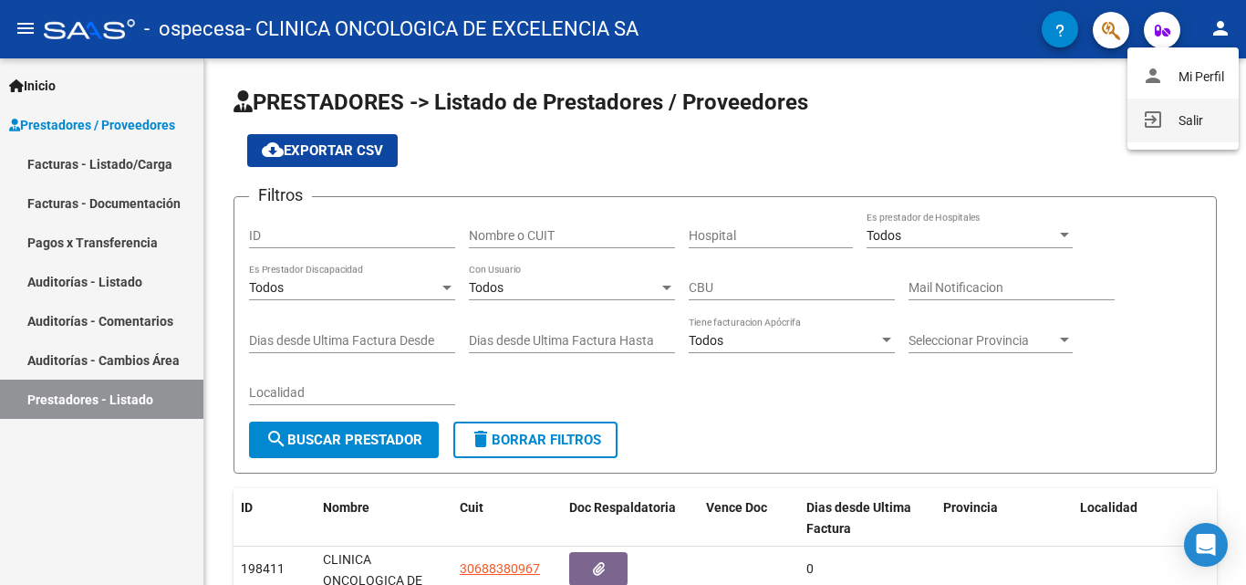
click at [1191, 123] on button "exit_to_app Salir" at bounding box center [1183, 121] width 111 height 44
